Goal: Book appointment/travel/reservation

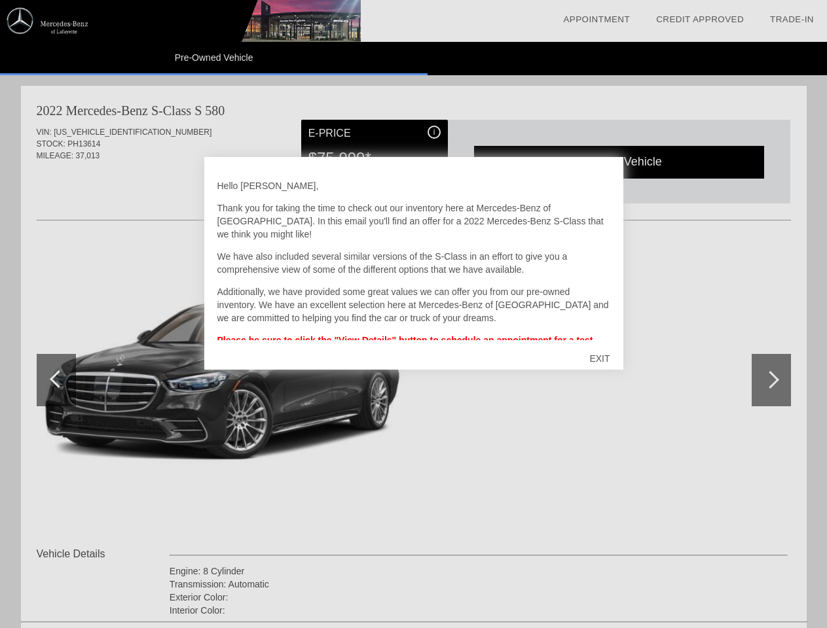
click at [596, 20] on link "Appointment" at bounding box center [596, 19] width 67 height 10
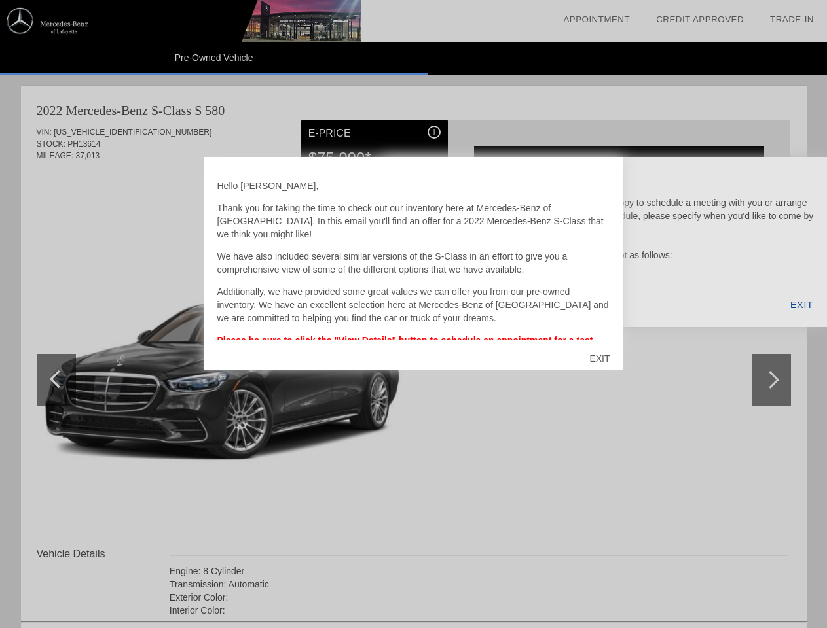
click at [599, 359] on div "EXIT" at bounding box center [599, 358] width 46 height 39
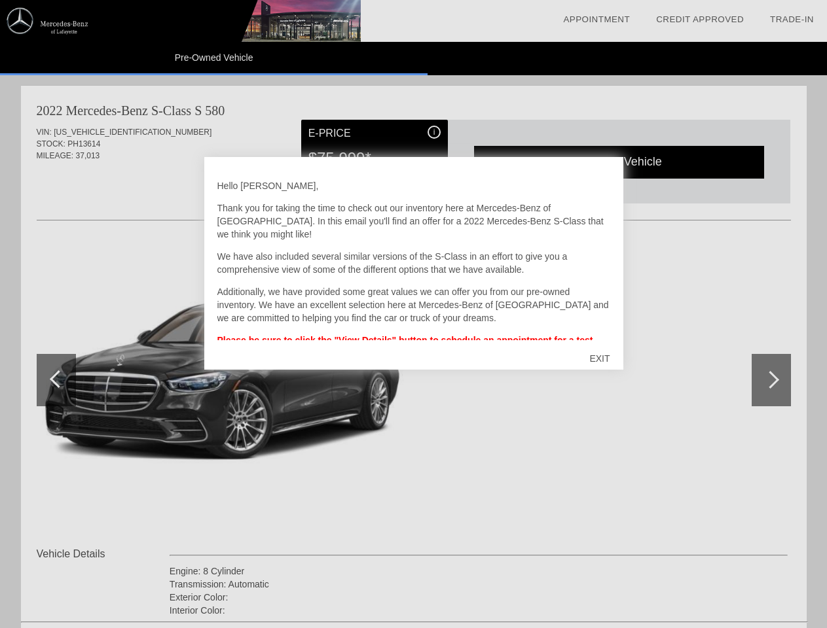
click at [596, 20] on link "Appointment" at bounding box center [596, 19] width 67 height 10
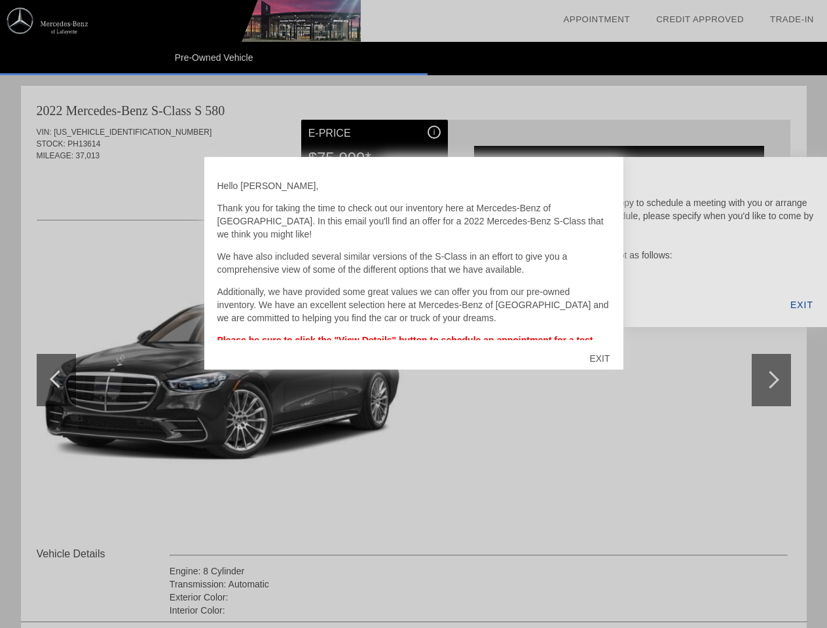
click at [599, 359] on div "EXIT" at bounding box center [599, 358] width 46 height 39
